Goal: Information Seeking & Learning: Learn about a topic

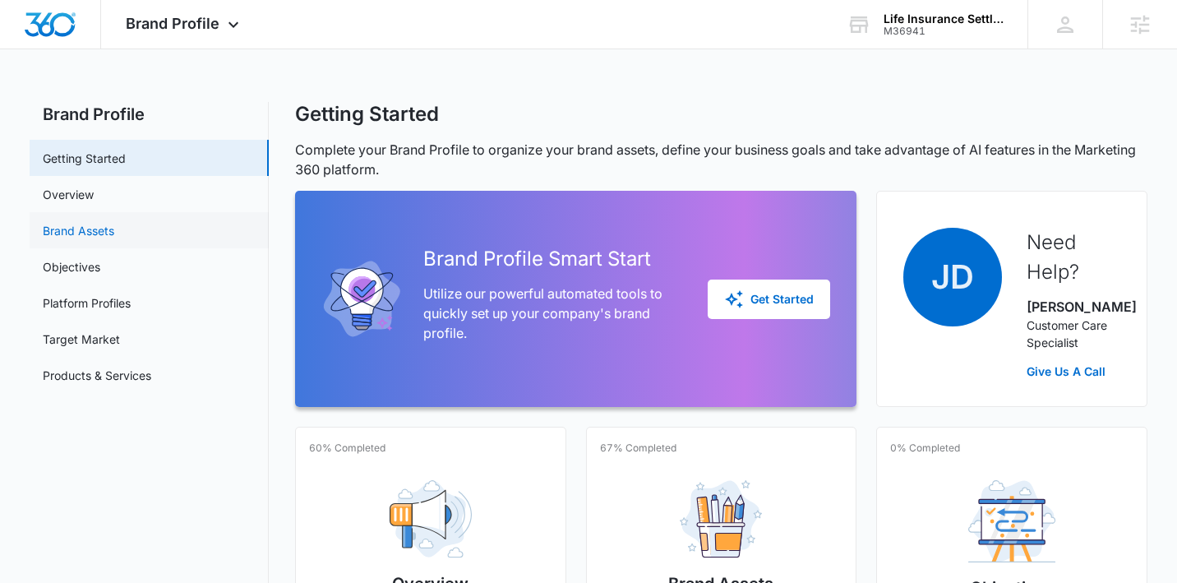
click at [99, 222] on link "Brand Assets" at bounding box center [79, 230] width 72 height 17
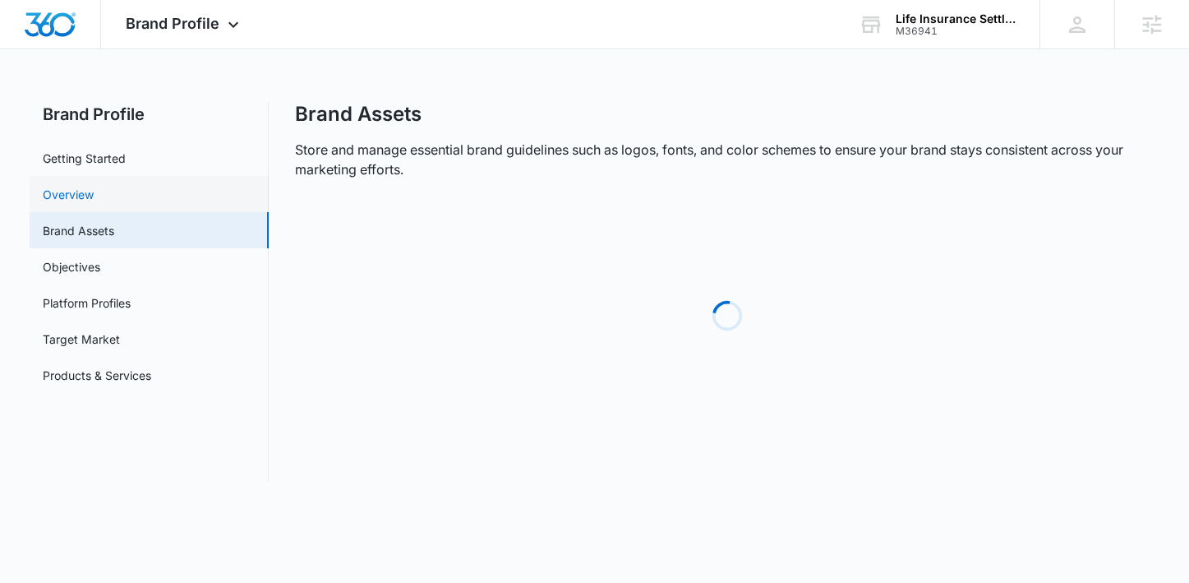
click at [94, 199] on link "Overview" at bounding box center [68, 194] width 51 height 17
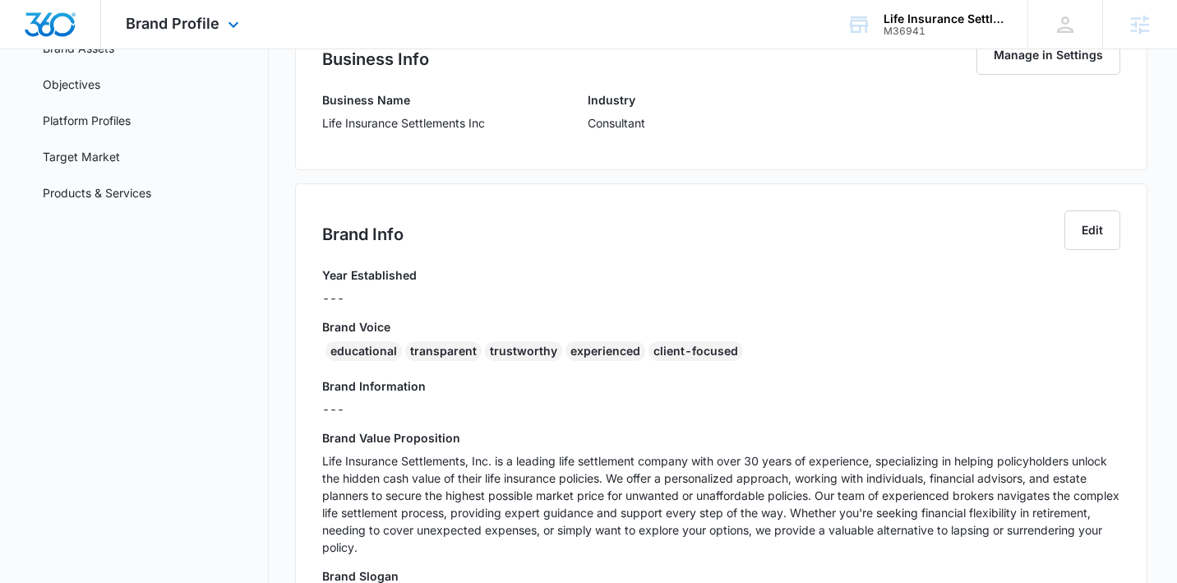
scroll to position [233, 0]
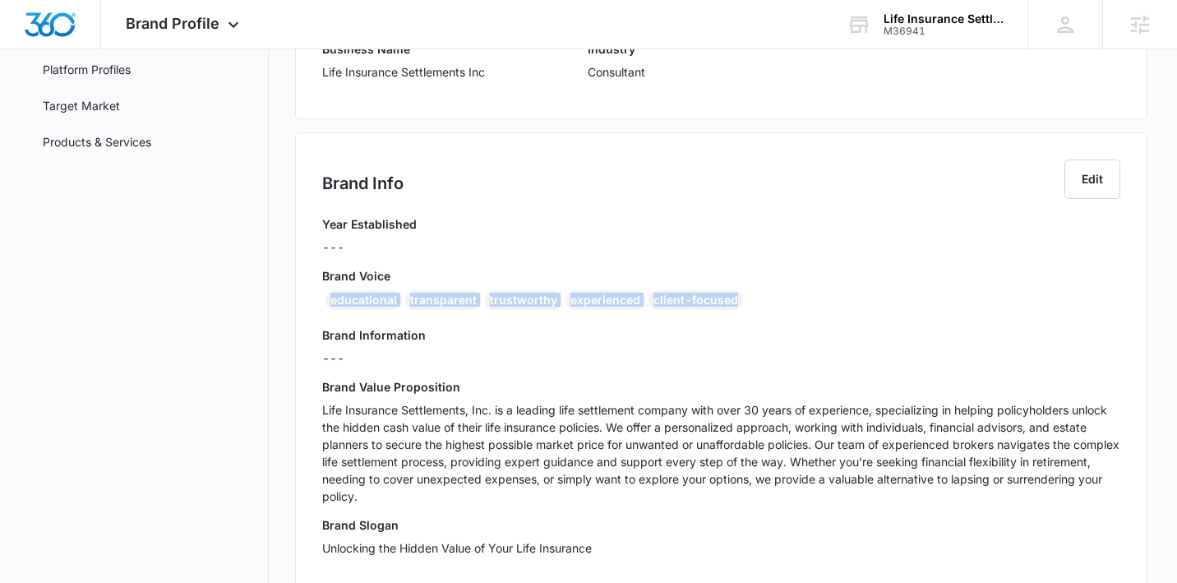
drag, startPoint x: 753, startPoint y: 304, endPoint x: 302, endPoint y: 305, distance: 451.3
click at [302, 305] on div "Brand Info Edit Year Established --- Brand Voice educational transparent trustw…" at bounding box center [721, 363] width 852 height 463
copy div "educational transparent trustworthy experienced client-focused"
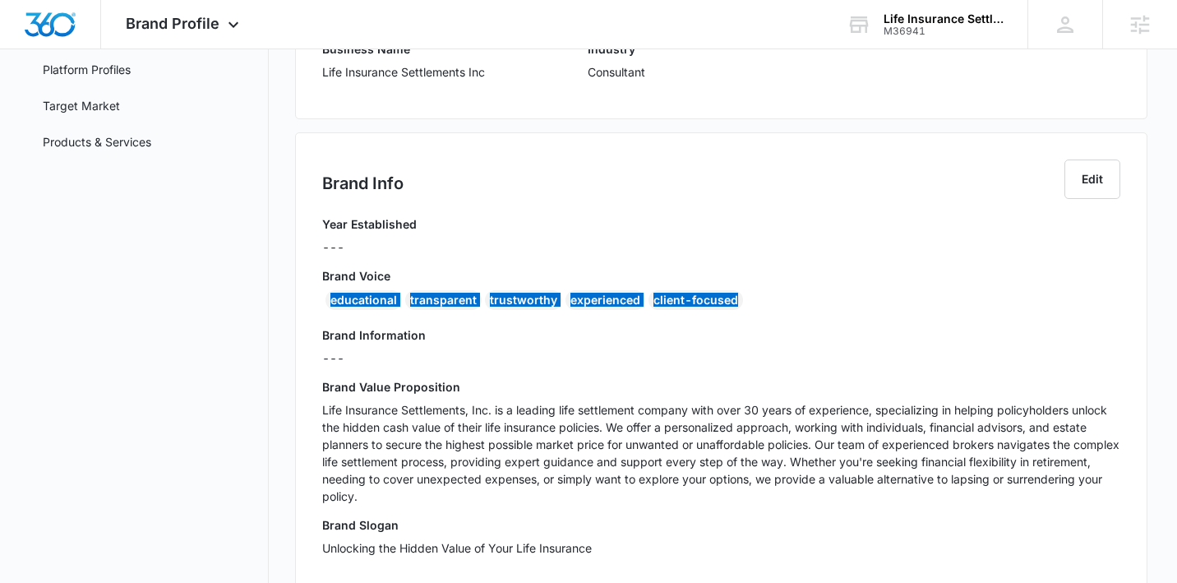
scroll to position [269, 0]
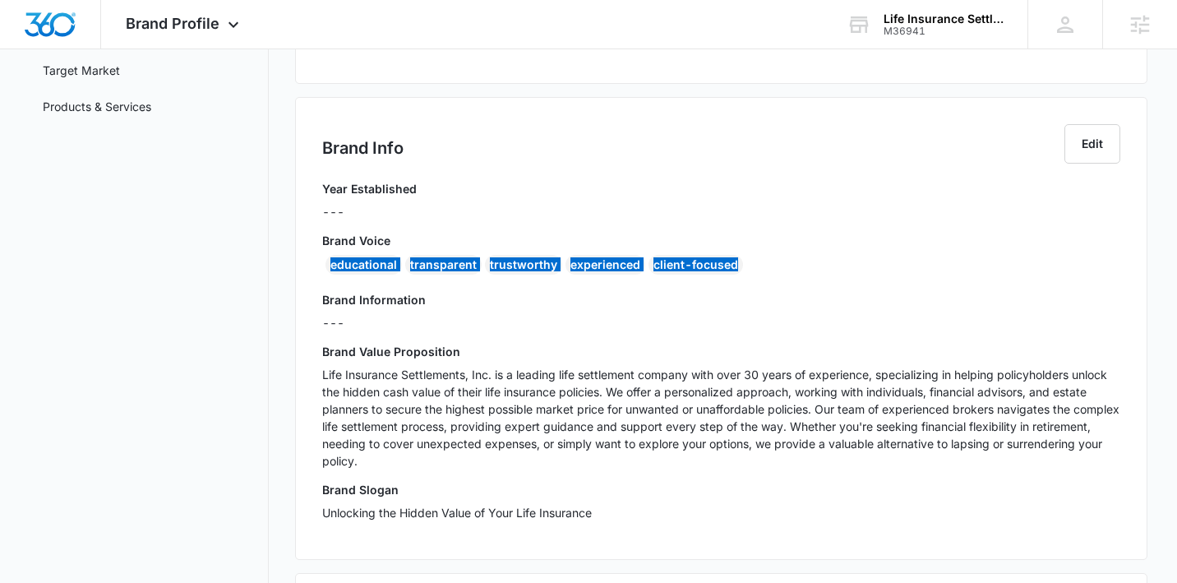
click at [387, 427] on p "Life Insurance Settlements, Inc. is a leading life settlement company with over…" at bounding box center [721, 418] width 798 height 104
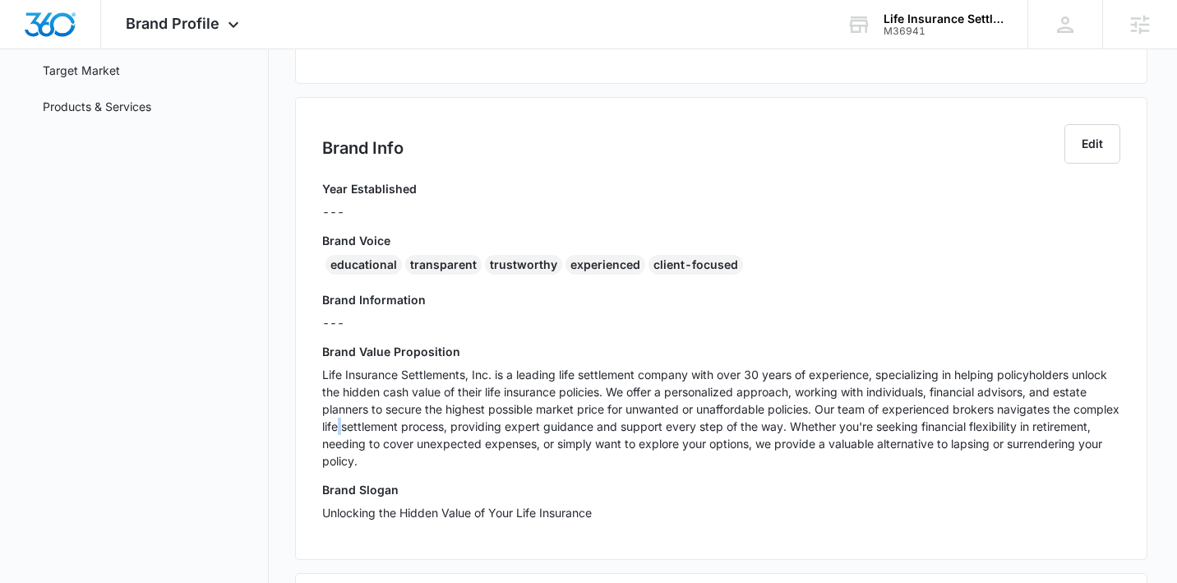
click at [387, 427] on p "Life Insurance Settlements, Inc. is a leading life settlement company with over…" at bounding box center [721, 418] width 798 height 104
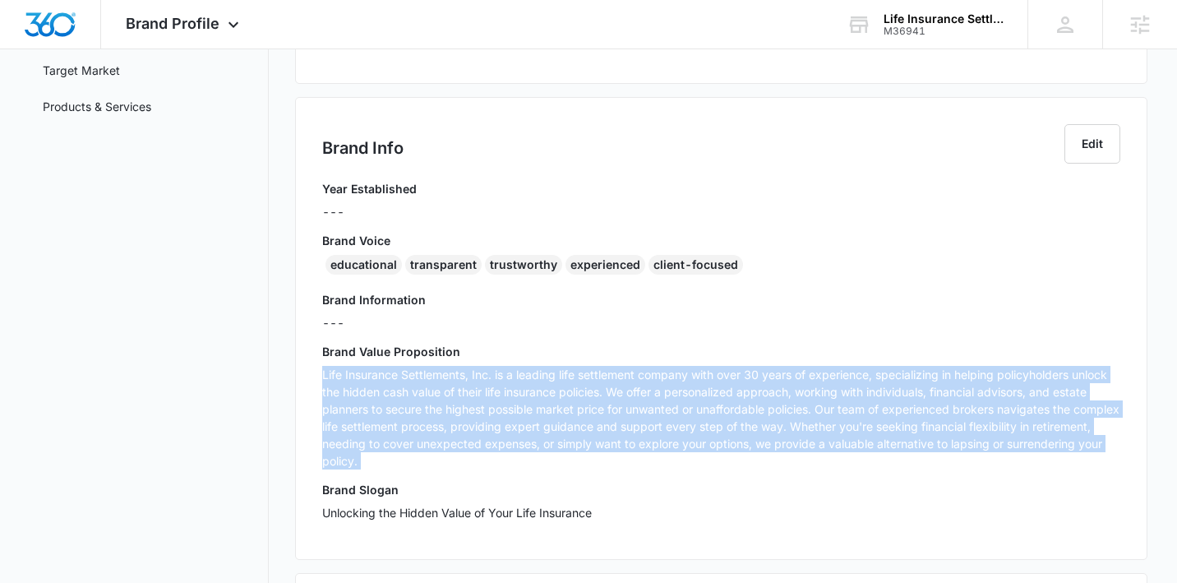
click at [387, 427] on p "Life Insurance Settlements, Inc. is a leading life settlement company with over…" at bounding box center [721, 418] width 798 height 104
copy p "Life Insurance Settlements, Inc. is a leading life settlement company with over…"
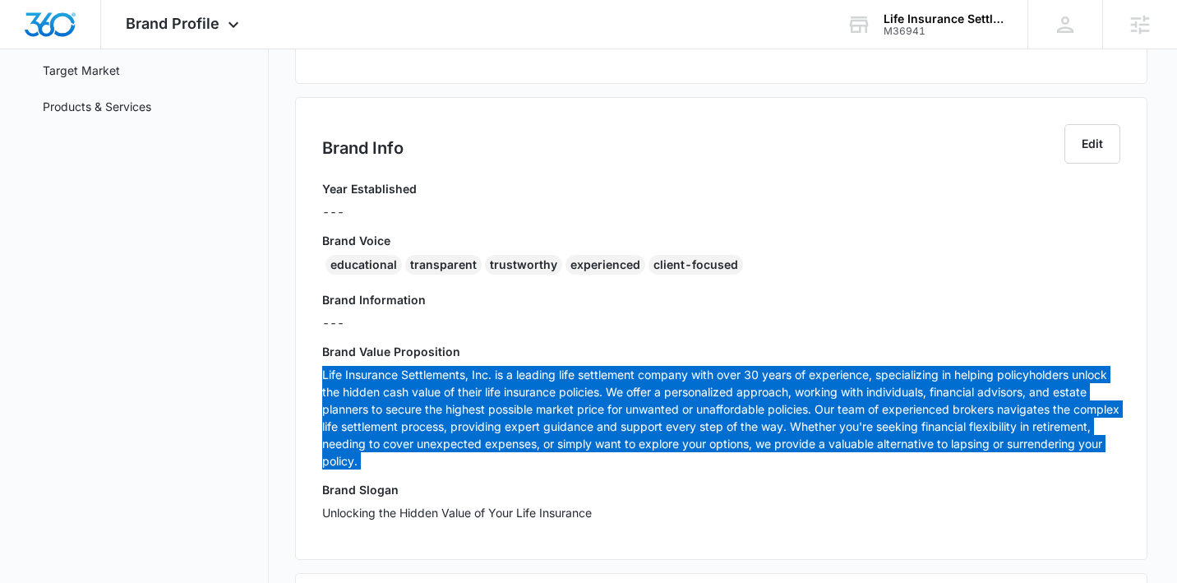
scroll to position [487, 0]
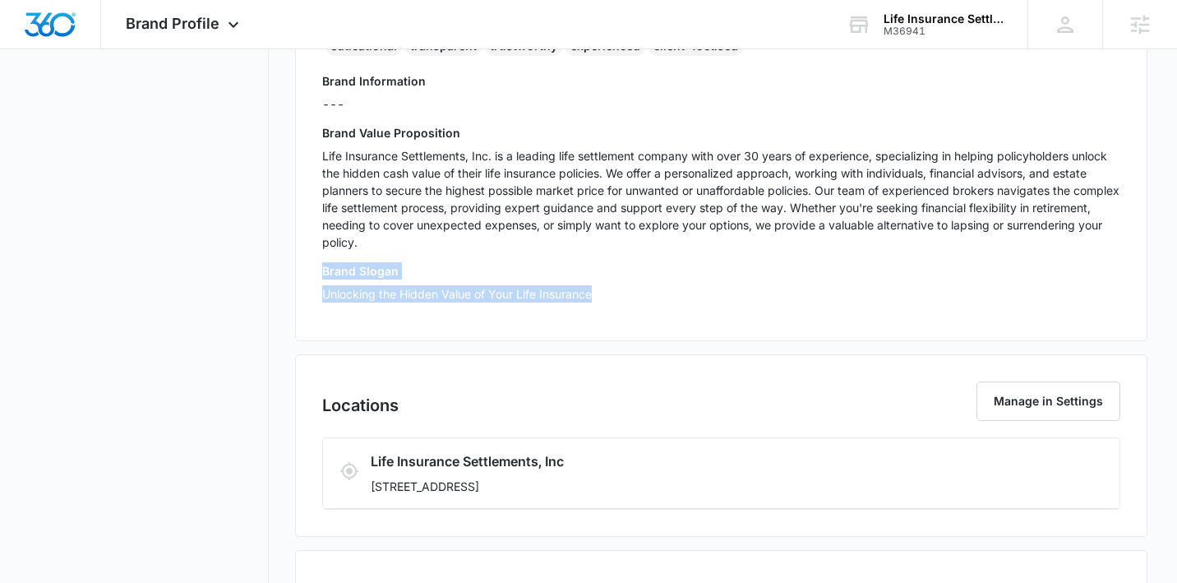
drag, startPoint x: 628, startPoint y: 298, endPoint x: 299, endPoint y: 273, distance: 329.7
click at [299, 273] on div "Brand Info Edit Year Established --- Brand Voice educational transparent trustw…" at bounding box center [721, 109] width 852 height 463
copy div "Brand Slogan Unlocking the Hidden Value of Your Life Insurance"
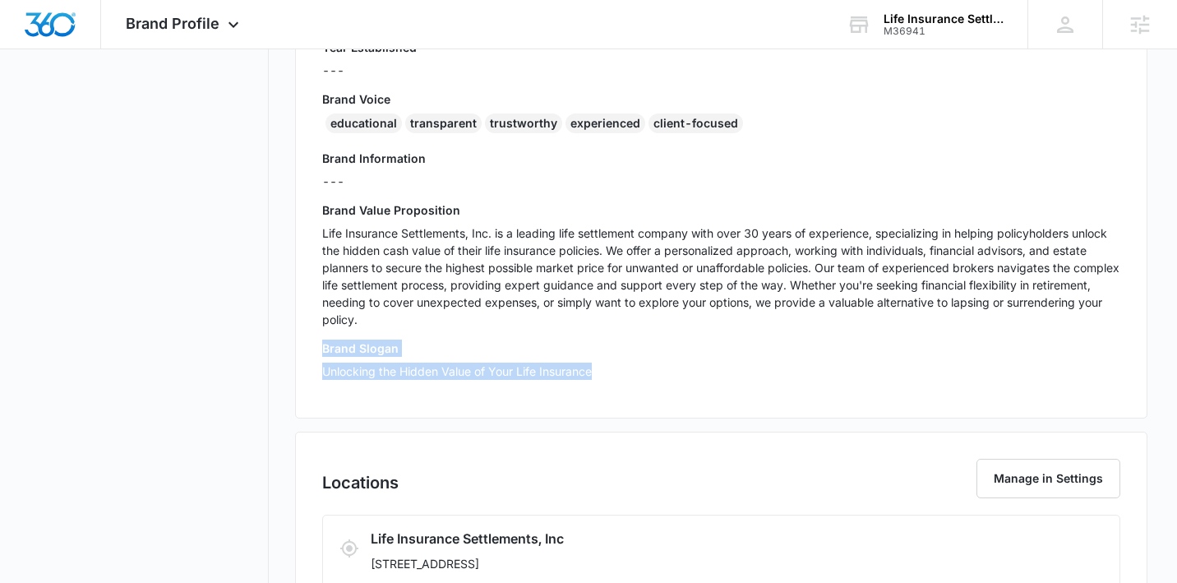
scroll to position [270, 0]
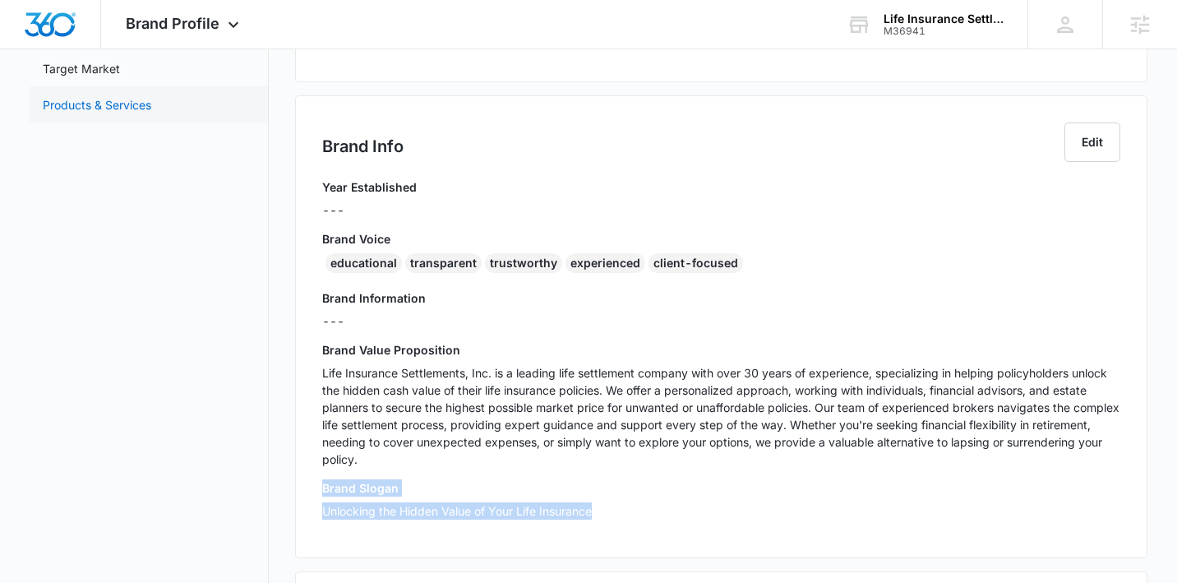
click at [104, 104] on link "Products & Services" at bounding box center [97, 104] width 109 height 17
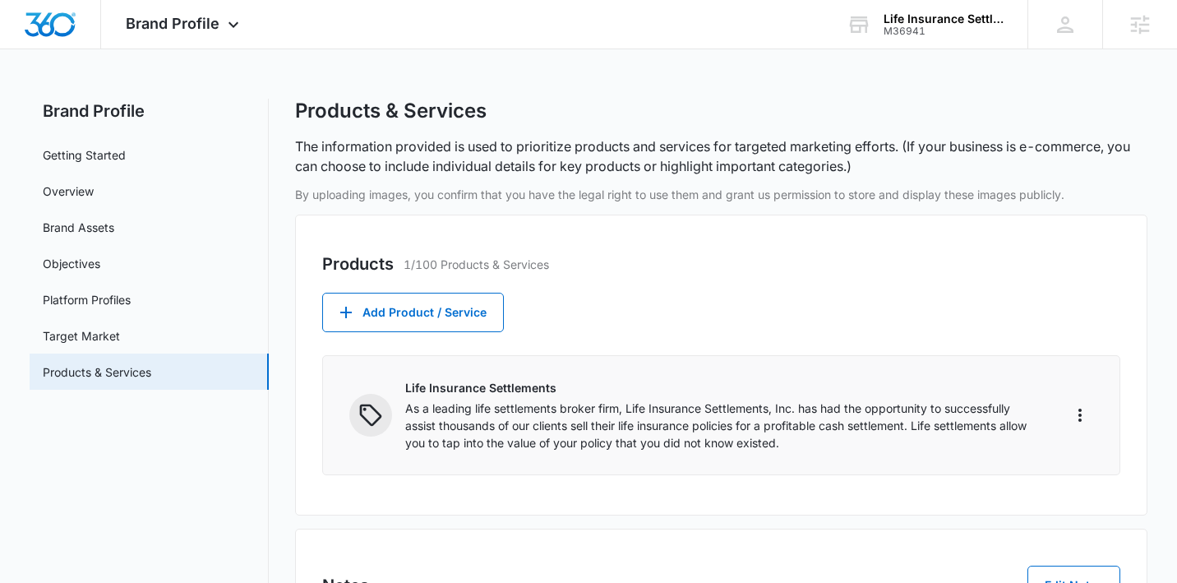
scroll to position [124, 0]
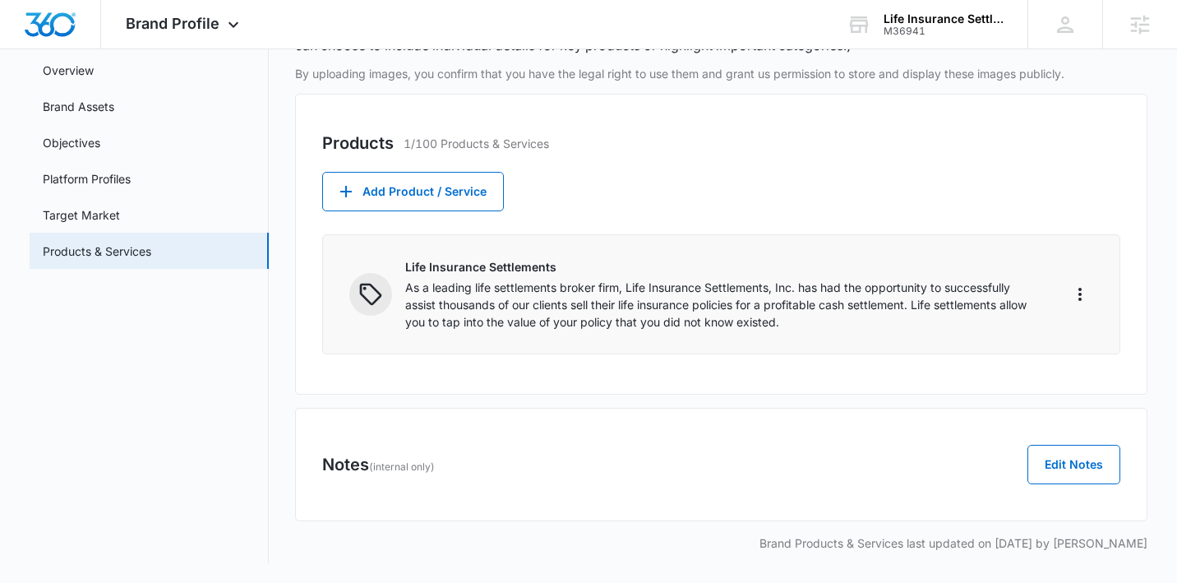
click at [704, 280] on p "As a leading life settlements broker firm, Life Insurance Settlements, Inc. has…" at bounding box center [722, 305] width 635 height 52
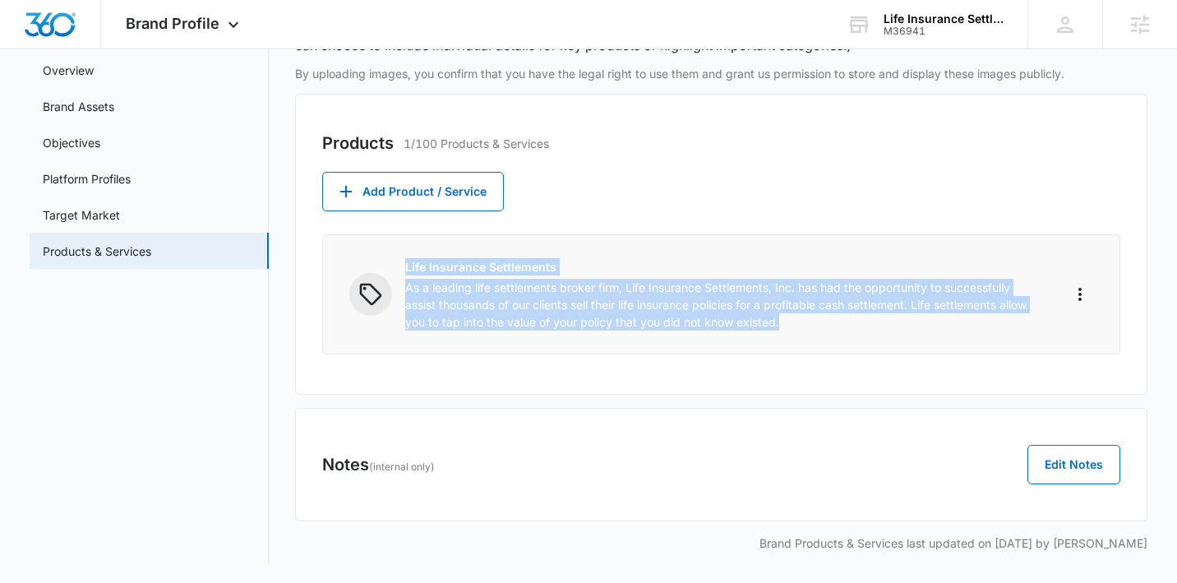
drag, startPoint x: 702, startPoint y: 319, endPoint x: 394, endPoint y: 280, distance: 310.7
click at [394, 280] on div "Life Insurance Settlements As a leading life settlements broker firm, Life Insu…" at bounding box center [694, 294] width 691 height 72
copy div "Life Insurance Settlements As a leading life settlements broker firm, Life Insu…"
drag, startPoint x: 1043, startPoint y: 431, endPoint x: 536, endPoint y: 326, distance: 517.8
click at [547, 336] on div "Life Insurance Settlements As a leading life settlements broker firm, Life Insu…" at bounding box center [721, 294] width 798 height 120
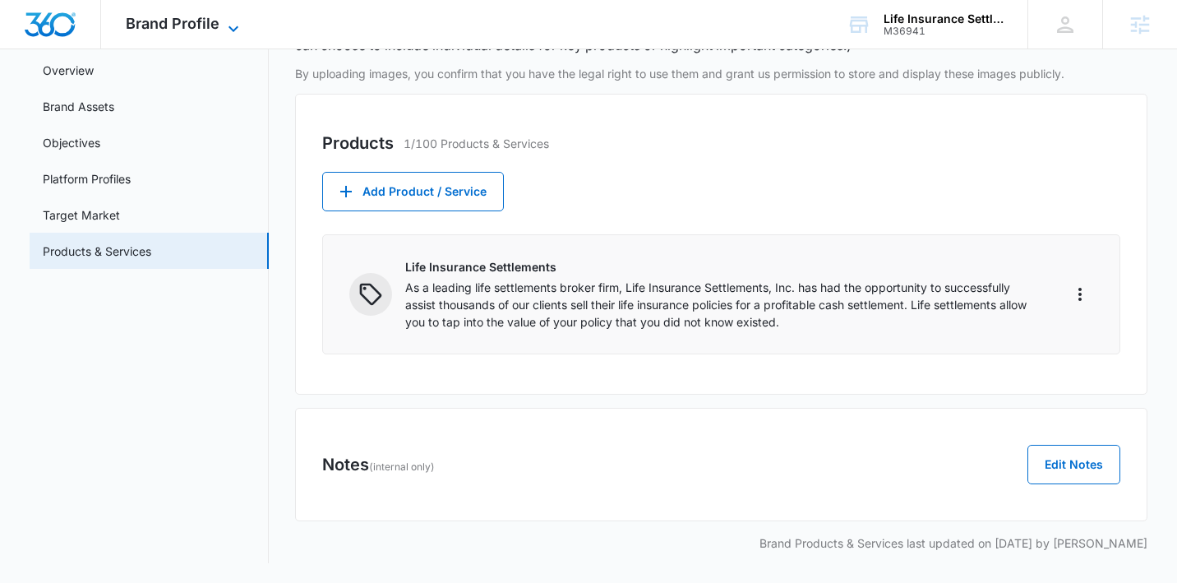
click at [192, 30] on span "Brand Profile" at bounding box center [173, 23] width 94 height 17
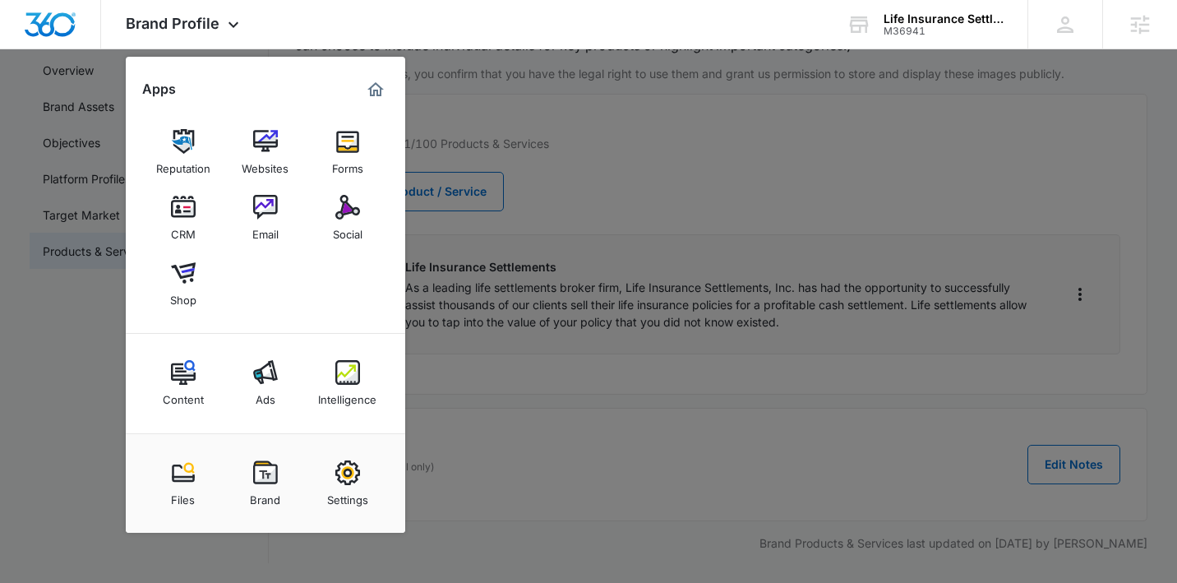
click at [337, 382] on img at bounding box center [347, 372] width 25 height 25
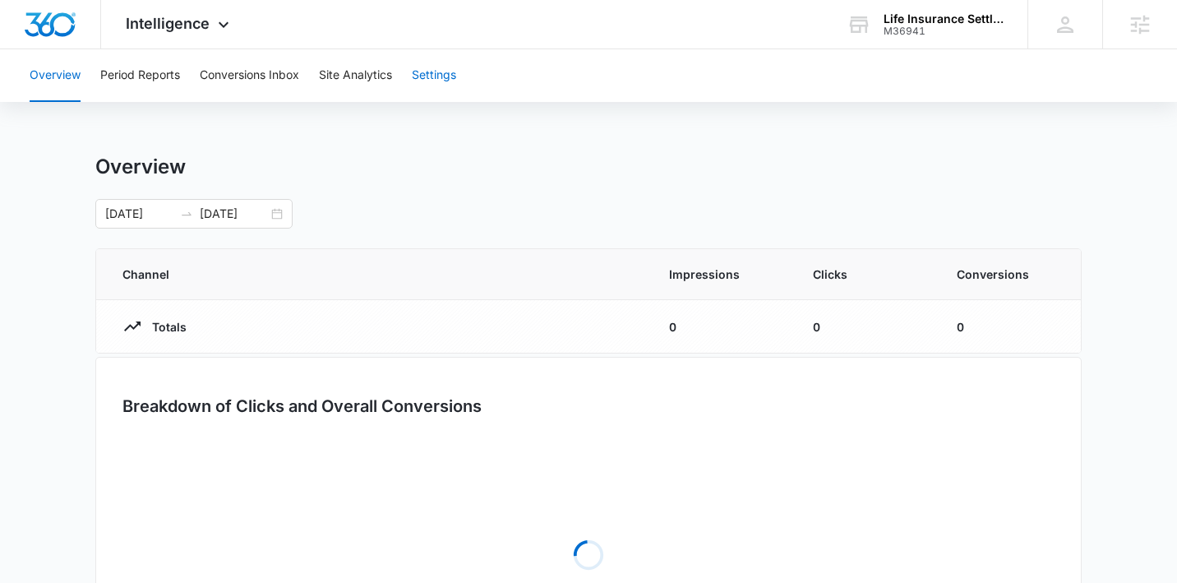
click at [430, 83] on button "Settings" at bounding box center [434, 75] width 44 height 53
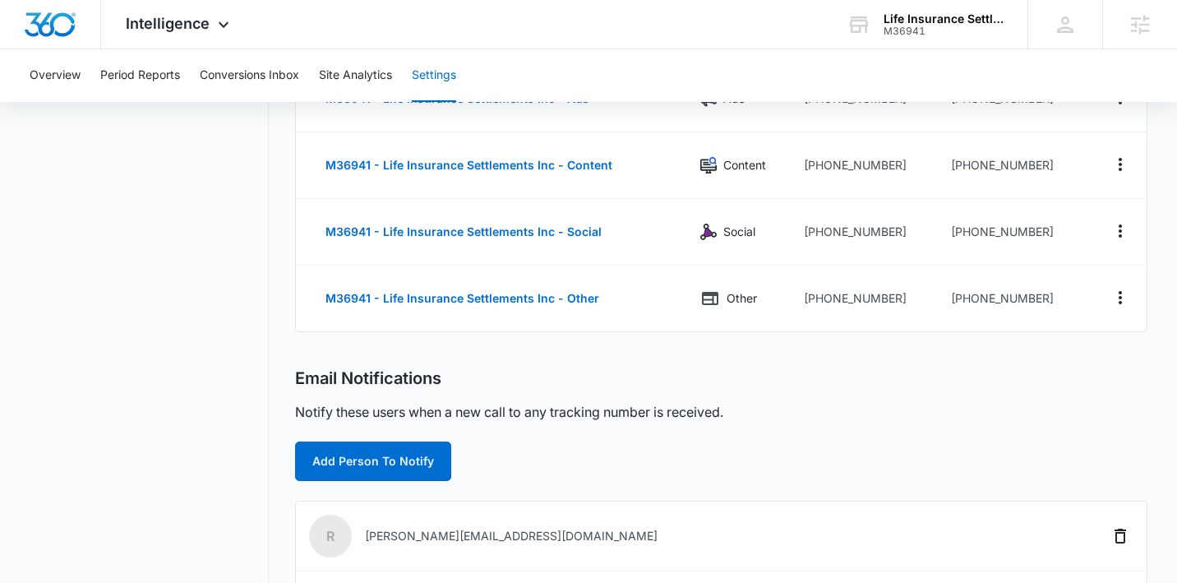
scroll to position [31, 0]
